Goal: Information Seeking & Learning: Check status

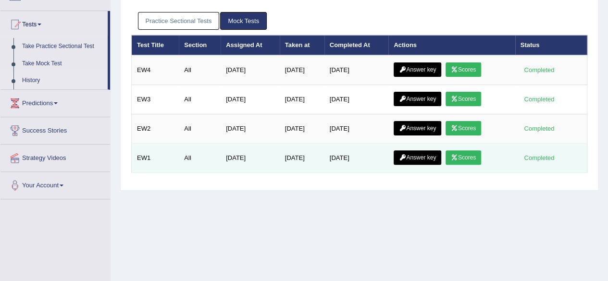
click at [468, 158] on link "Scores" at bounding box center [464, 158] width 36 height 14
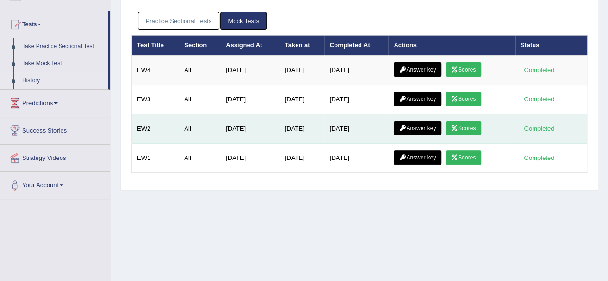
click at [465, 124] on link "Scores" at bounding box center [464, 128] width 36 height 14
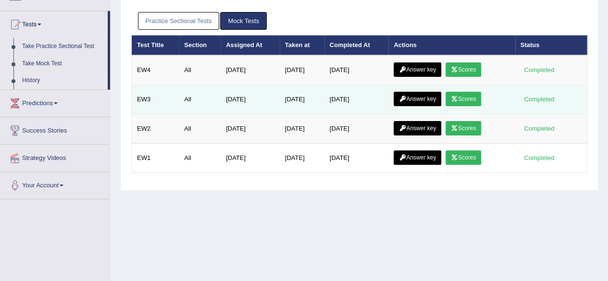
click at [461, 92] on link "Scores" at bounding box center [464, 99] width 36 height 14
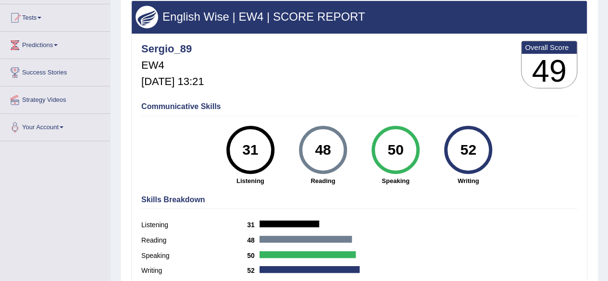
scroll to position [8, 0]
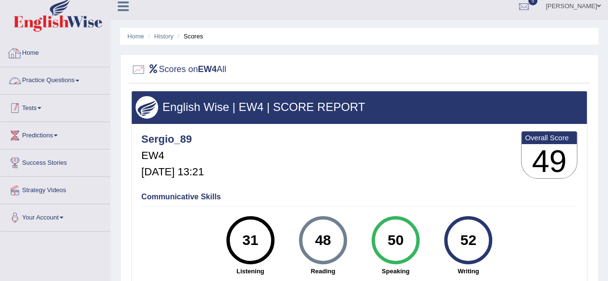
click at [47, 107] on link "Tests" at bounding box center [55, 107] width 110 height 24
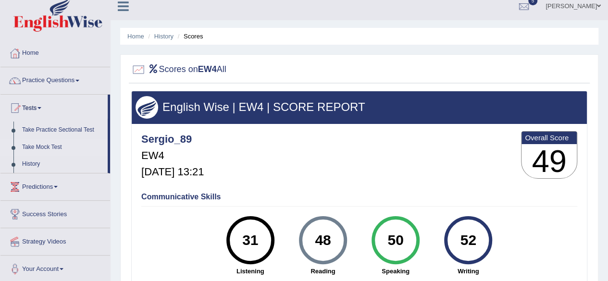
click at [38, 144] on link "Take Mock Test" at bounding box center [63, 147] width 90 height 17
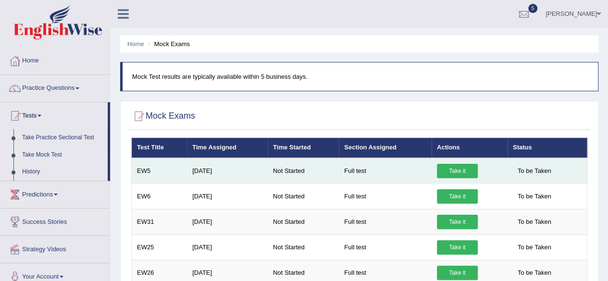
click at [444, 167] on link "Take it" at bounding box center [457, 171] width 41 height 14
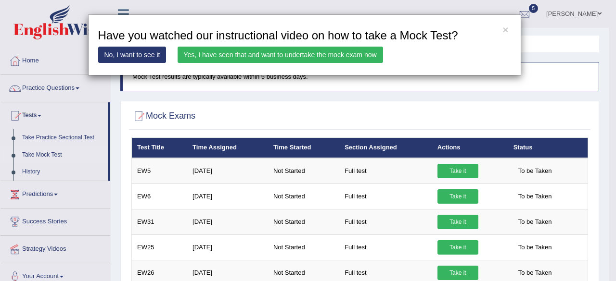
click at [328, 60] on link "Yes, I have seen that and want to undertake the mock exam now" at bounding box center [279, 55] width 205 height 16
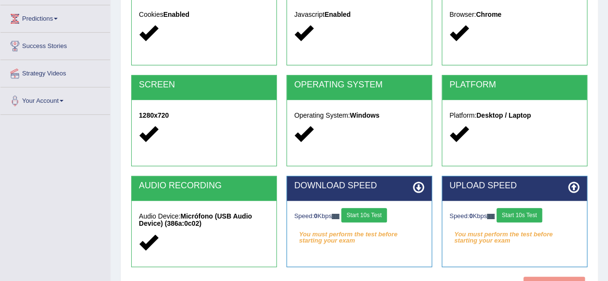
scroll to position [164, 0]
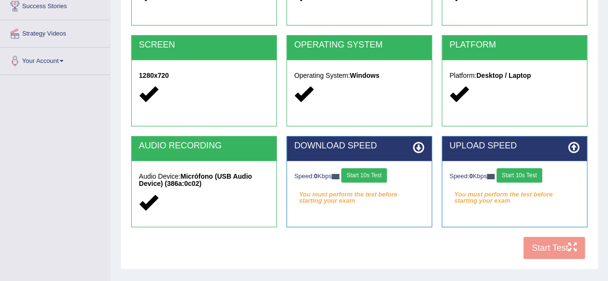
click at [387, 174] on button "Start 10s Test" at bounding box center [364, 175] width 46 height 14
click at [524, 181] on button "Start 10s Test" at bounding box center [520, 175] width 46 height 14
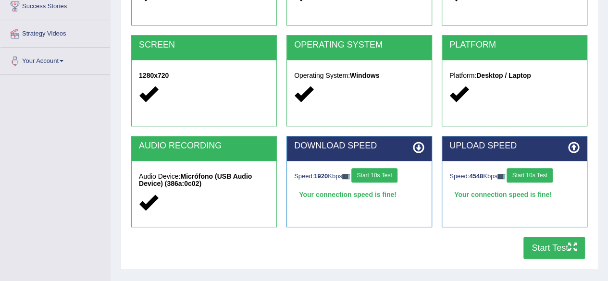
click at [542, 243] on button "Start Test" at bounding box center [555, 248] width 62 height 22
